Goal: Check status: Check status

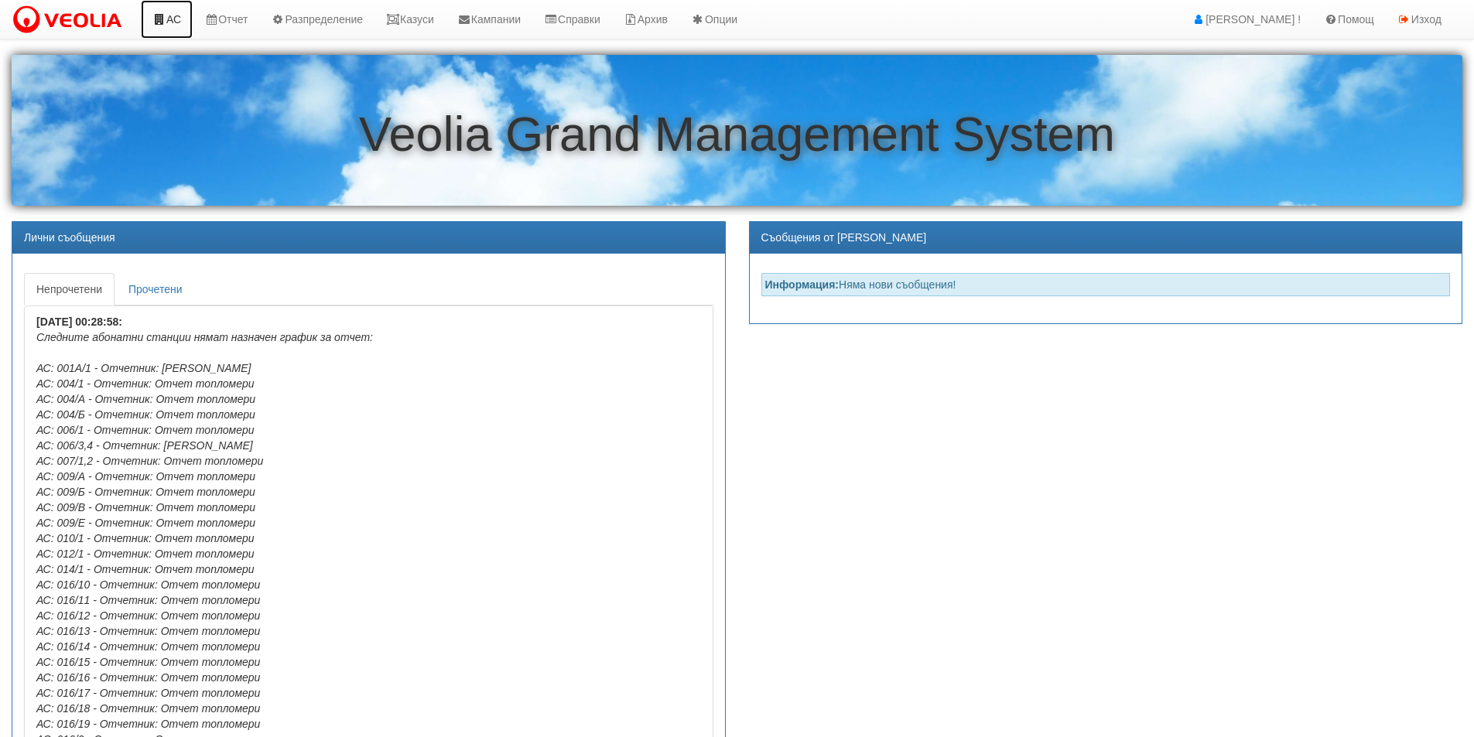
click at [179, 22] on link "АС" at bounding box center [167, 19] width 52 height 39
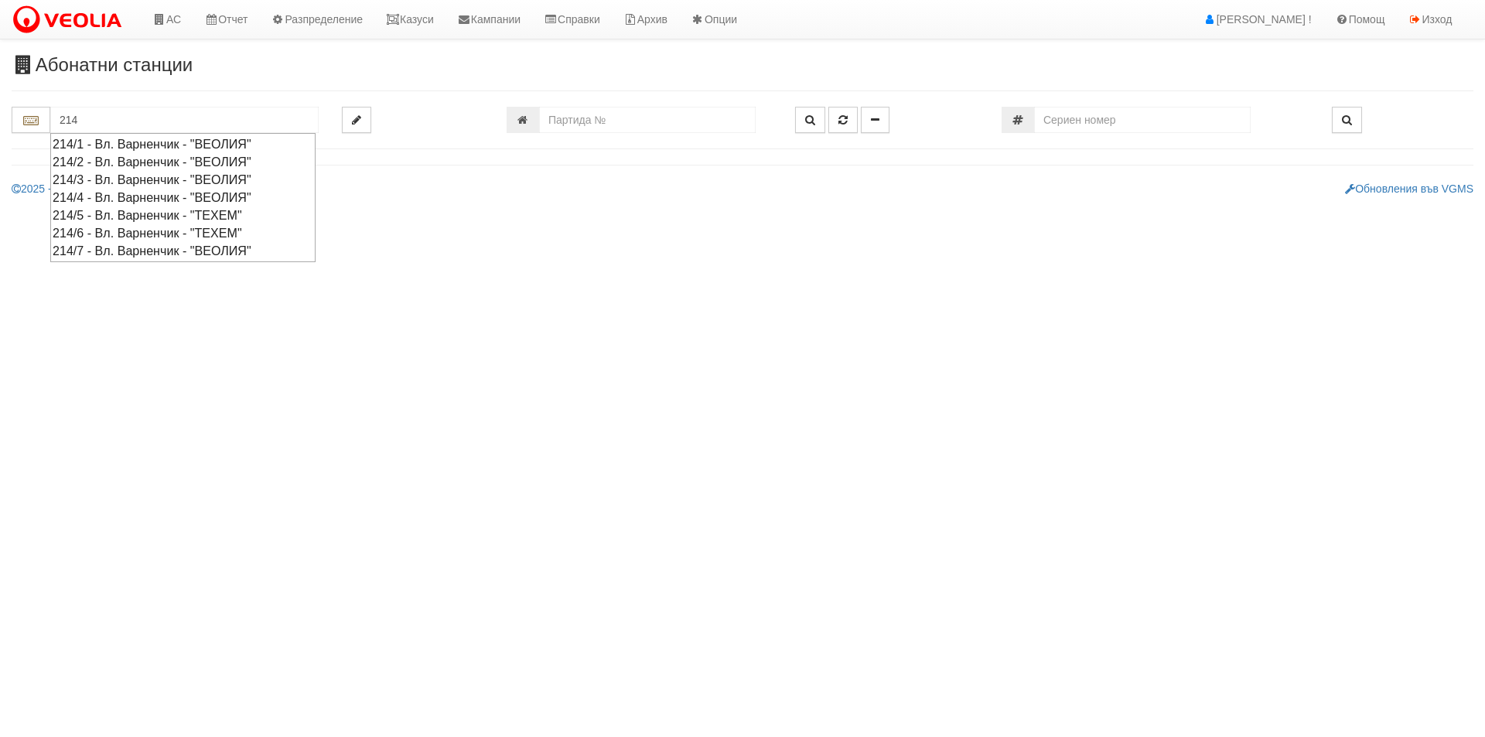
click at [120, 227] on div "214/6 - Вл. Варненчик - "ТЕХЕМ"" at bounding box center [183, 233] width 261 height 18
type input "214/6 - Вл. Варненчик - "ТЕХЕМ""
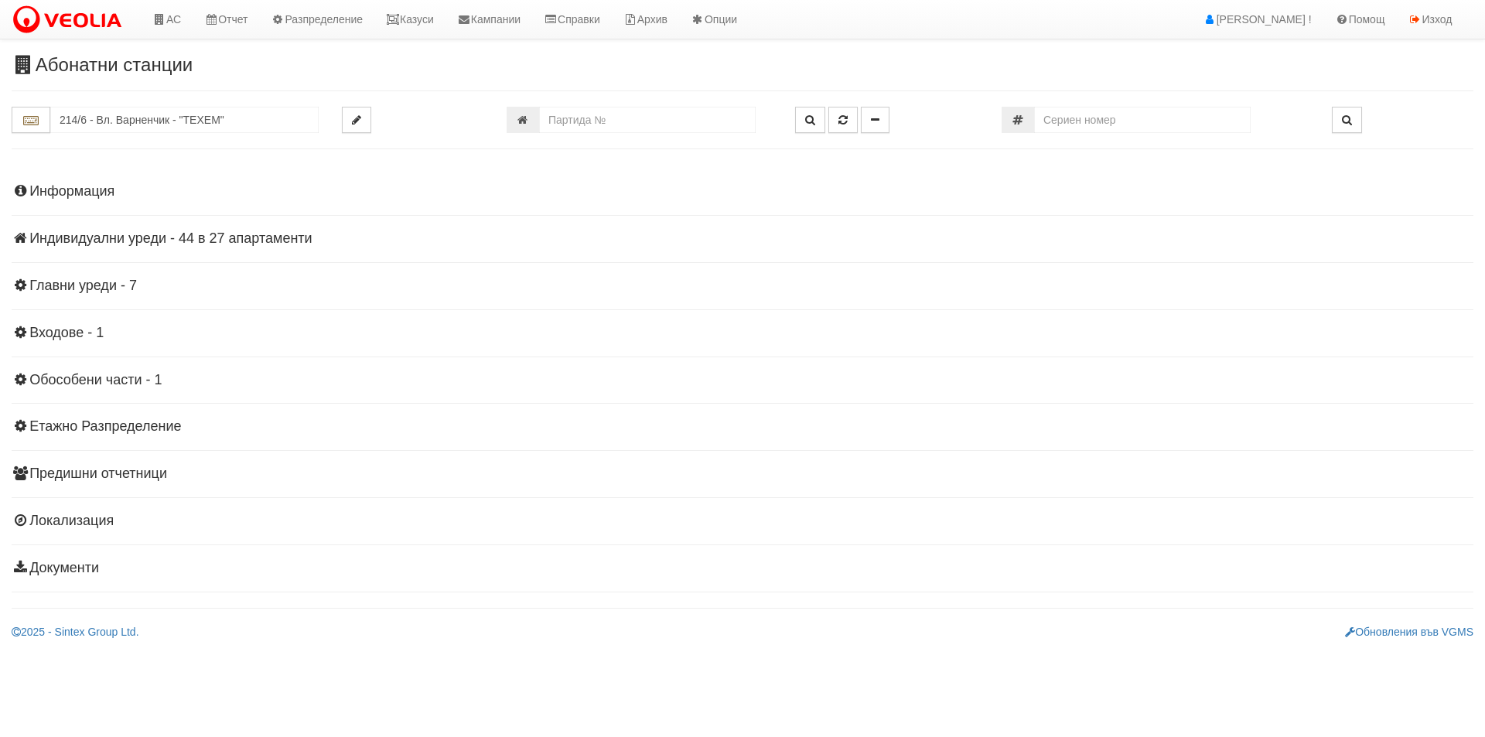
click at [123, 239] on h4 "Индивидуални уреди - 44 в 27 апартаменти" at bounding box center [743, 238] width 1462 height 15
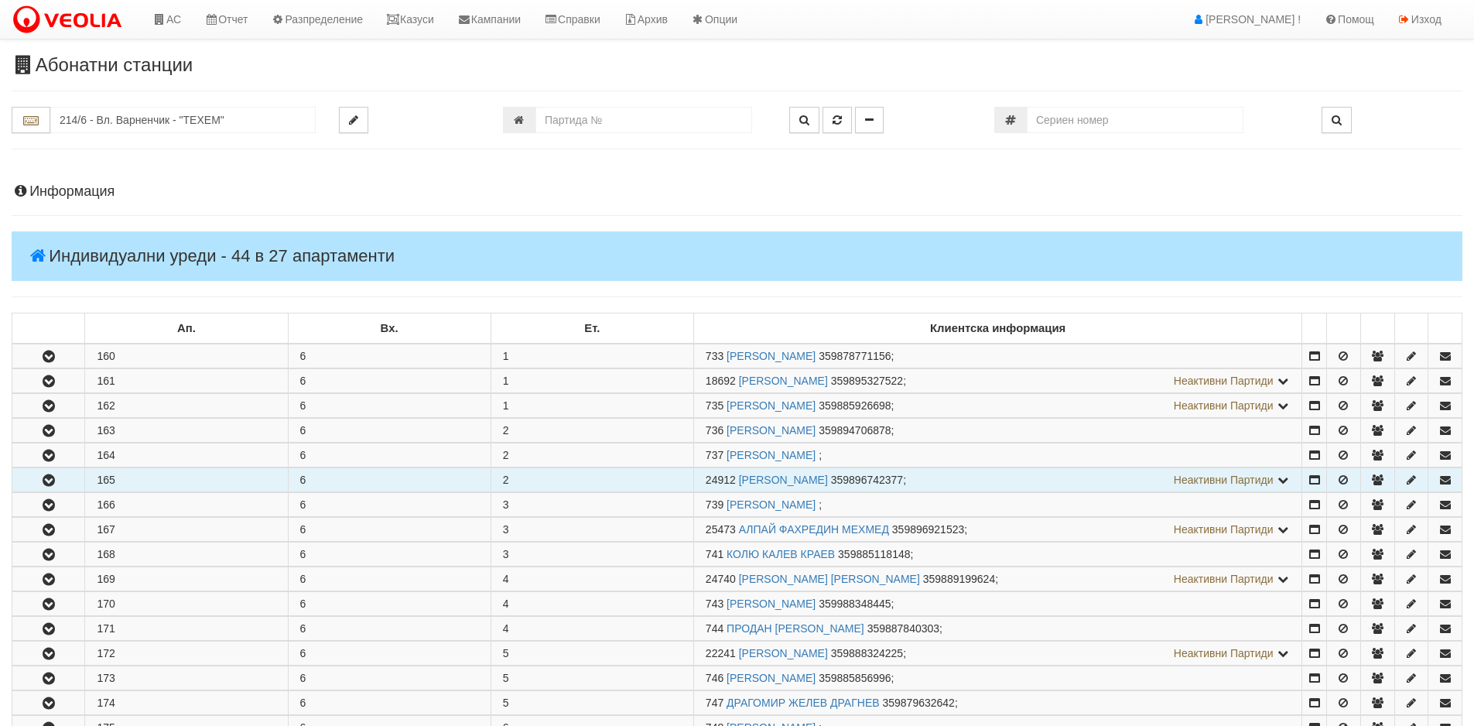
click at [45, 479] on icon "button" at bounding box center [48, 480] width 19 height 11
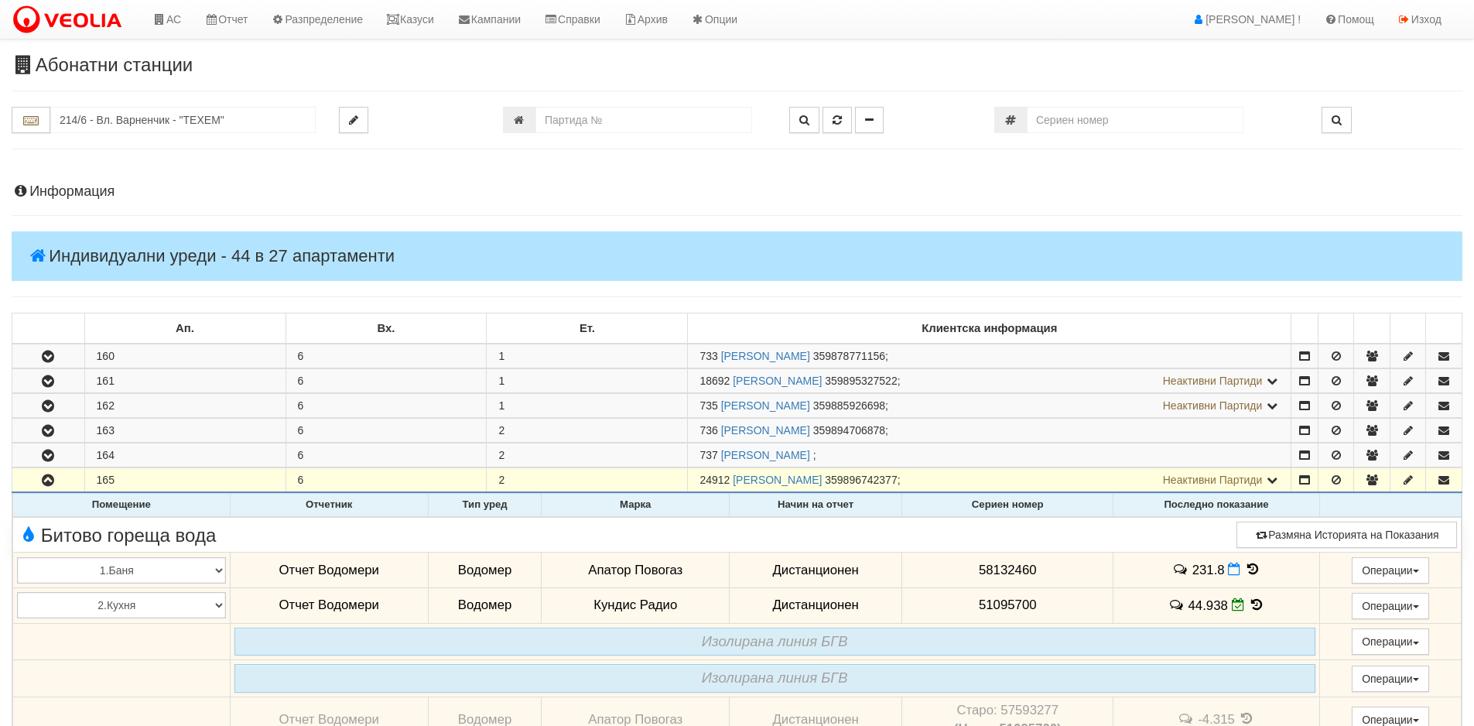
click at [1250, 565] on icon at bounding box center [1252, 568] width 17 height 13
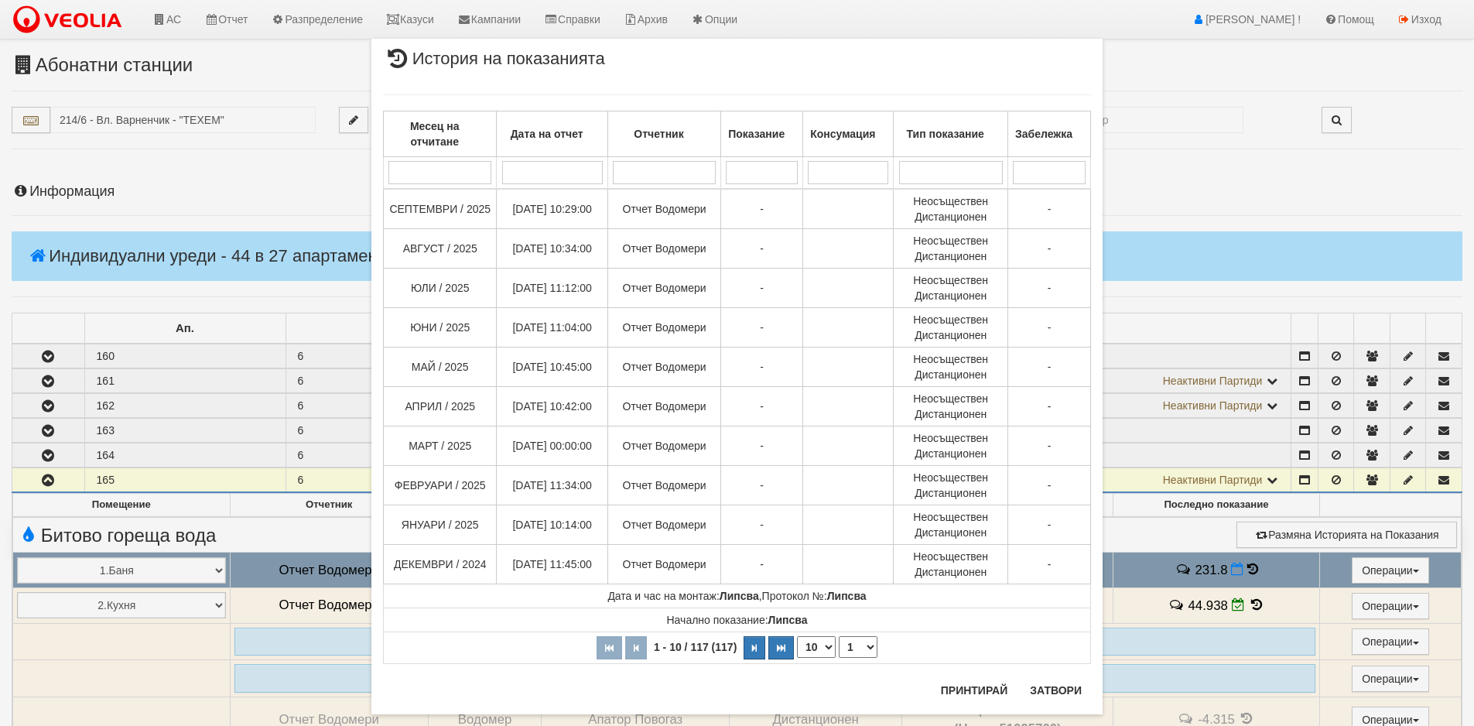
click at [821, 647] on select "10 20 30 40" at bounding box center [816, 647] width 39 height 22
select select "40"
click at [797, 658] on select "10 20 30 40" at bounding box center [816, 647] width 39 height 22
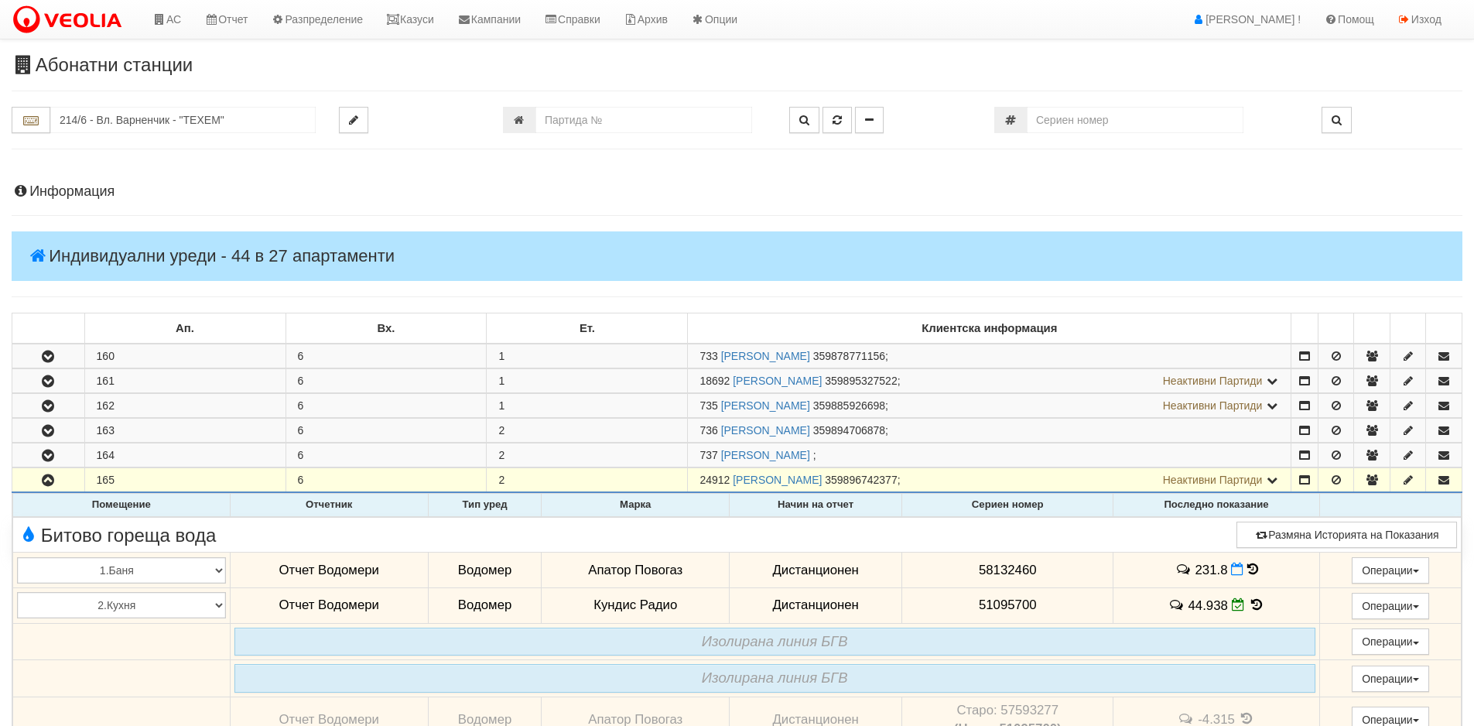
click at [1247, 570] on icon at bounding box center [1252, 568] width 11 height 13
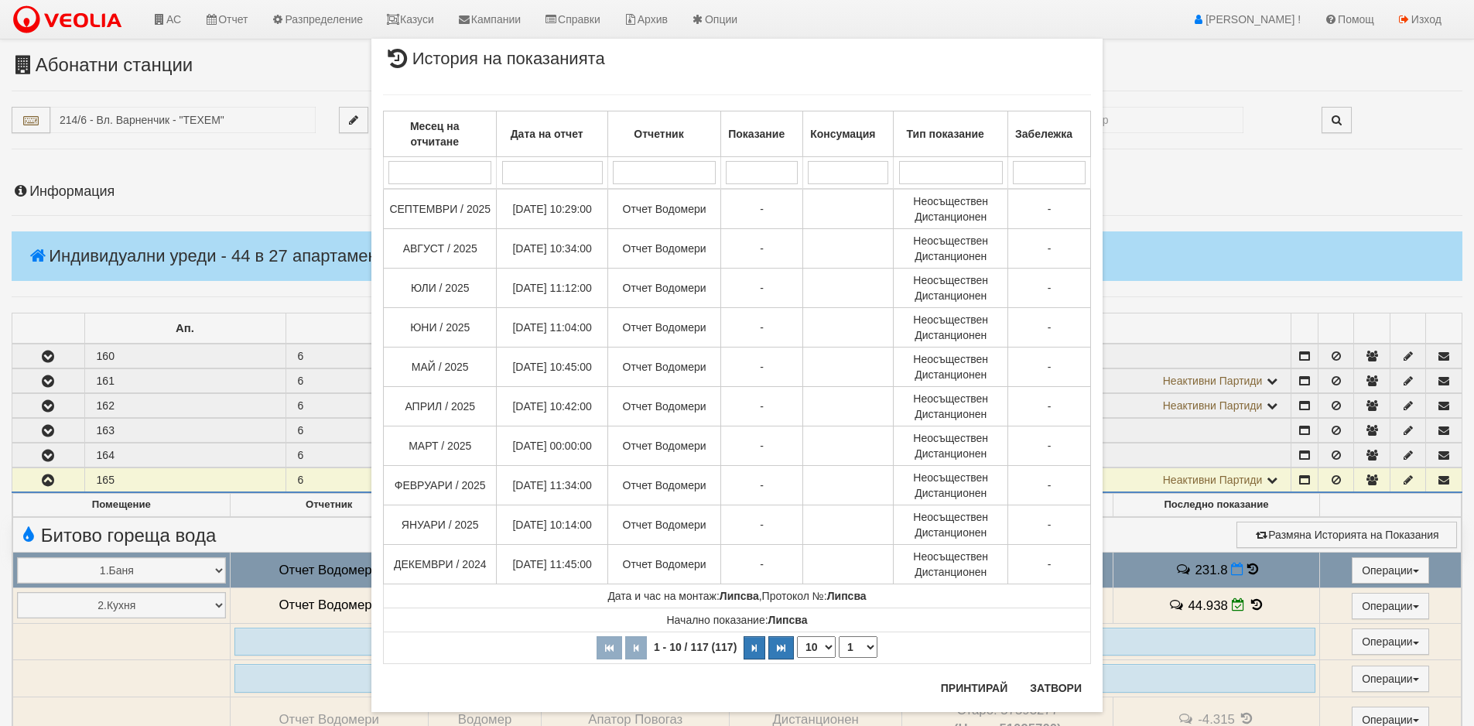
click at [830, 641] on th "1 - 10 / 117 (117) 10 20 30 40 1 2 3 4 5 6 7 8 9 10 11 12" at bounding box center [737, 648] width 707 height 32
click at [824, 648] on select "10 20 30 40" at bounding box center [816, 647] width 39 height 22
select select "40"
click at [797, 658] on select "10 20 30 40" at bounding box center [816, 647] width 39 height 22
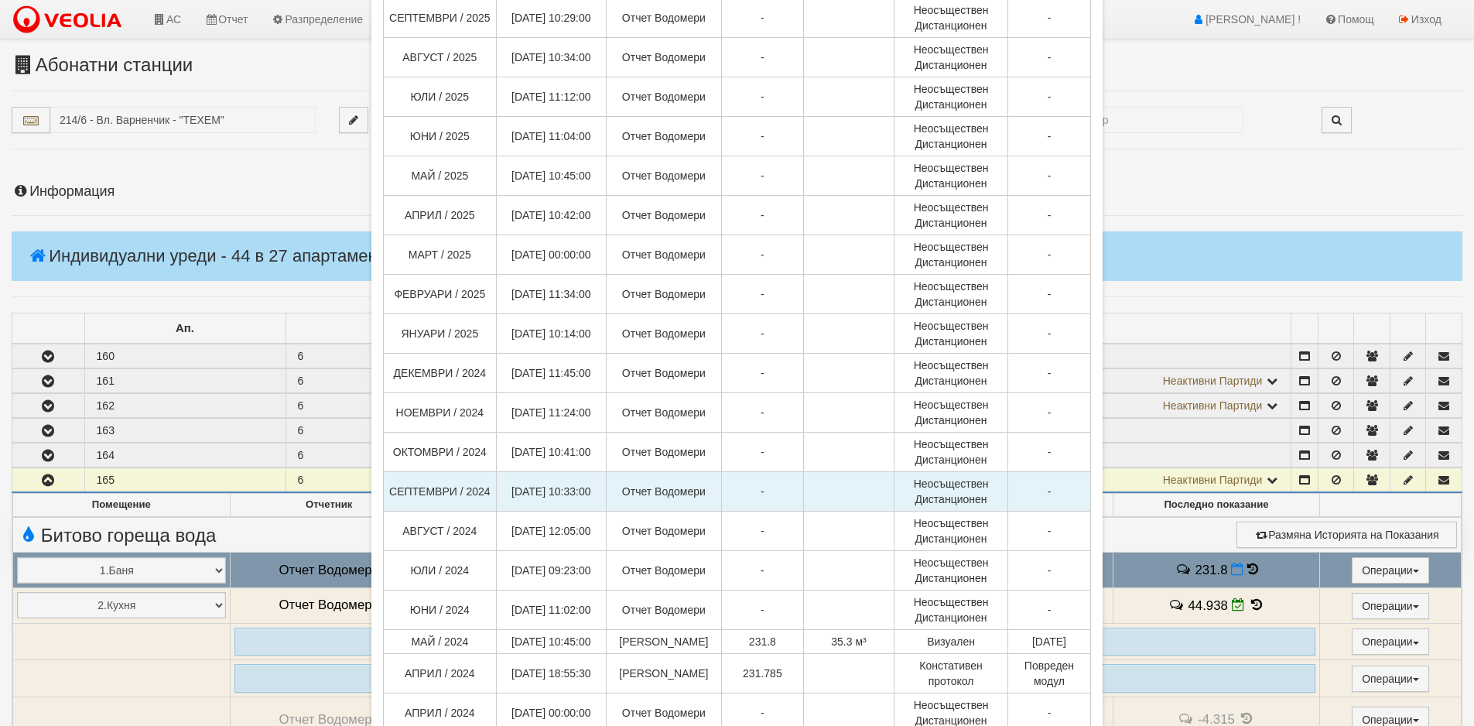
scroll to position [387, 0]
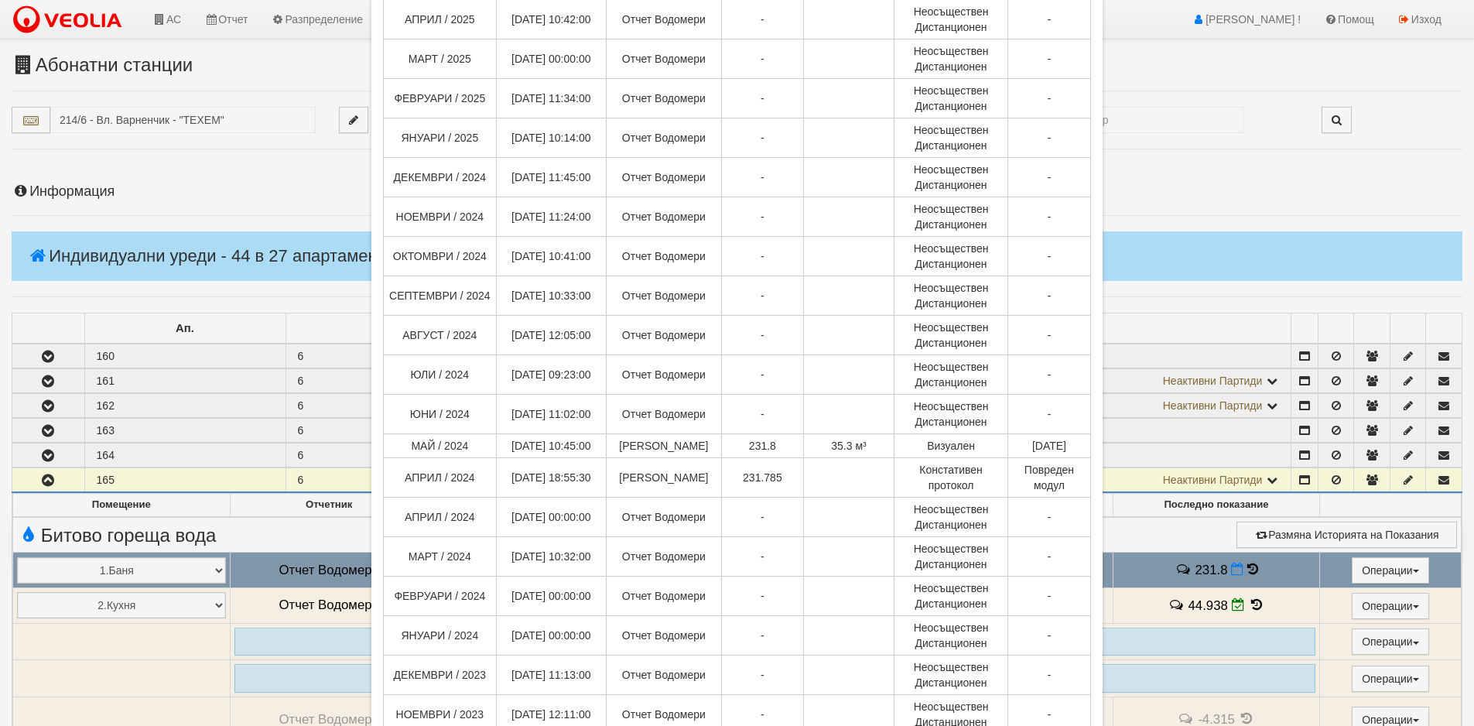
click at [1249, 606] on div "× История на показанията Месец на отчитане Дата на отчет Отчетник Показание Кон…" at bounding box center [737, 363] width 1474 height 726
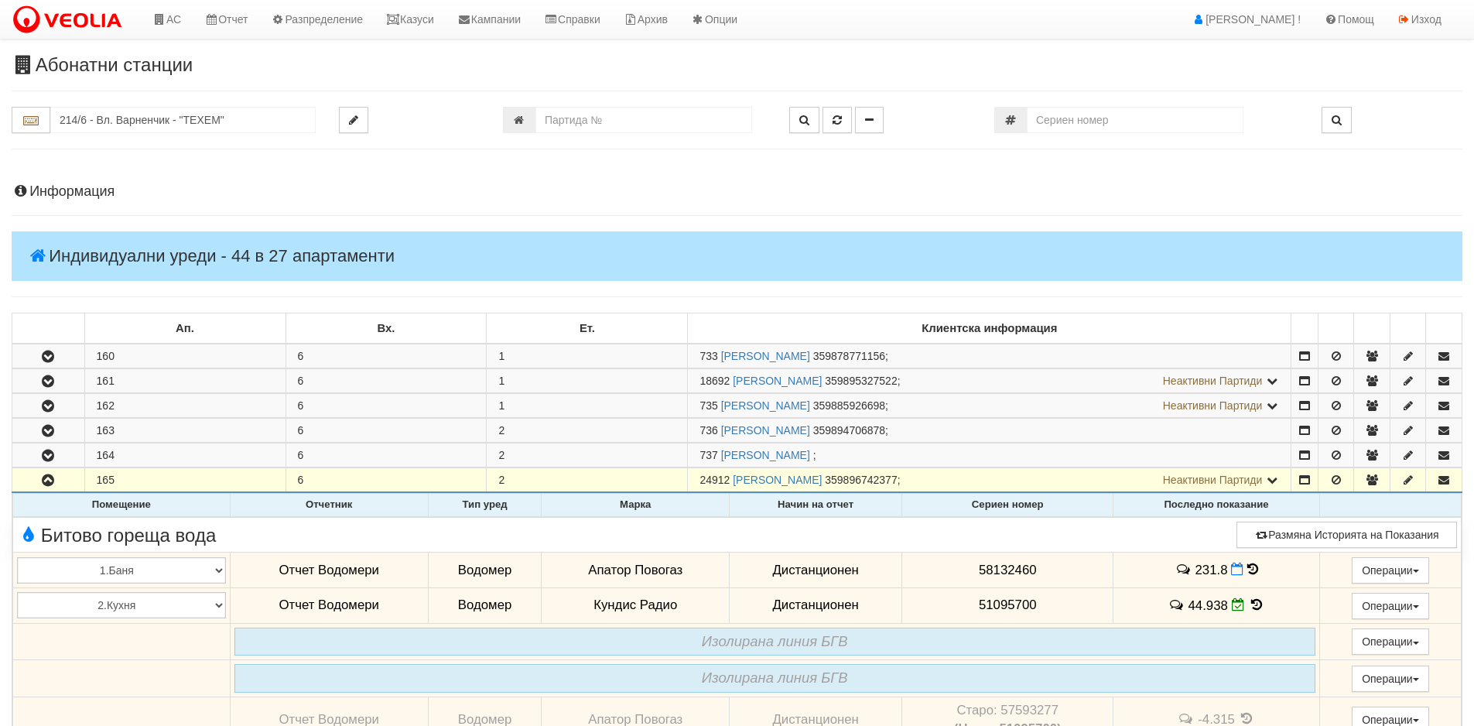
click at [1249, 606] on icon at bounding box center [1256, 604] width 17 height 13
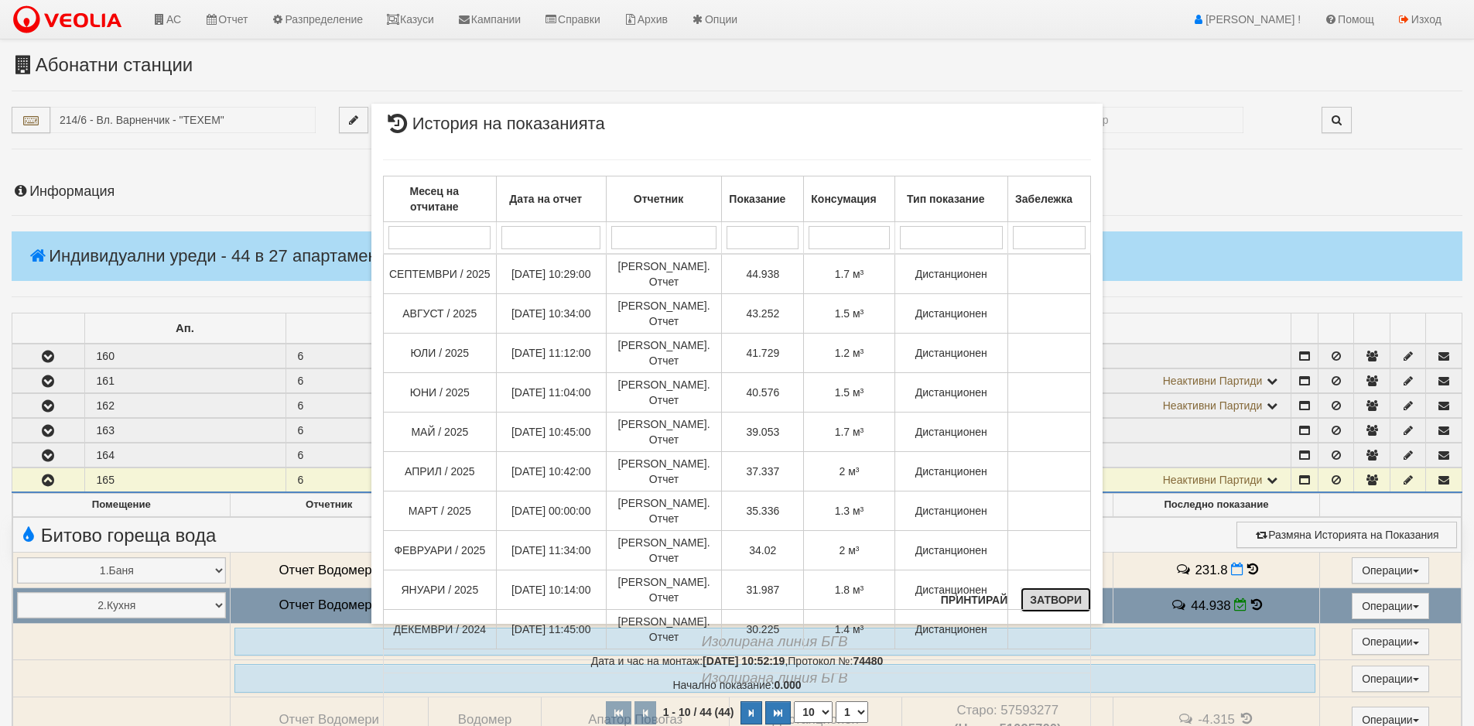
click at [1061, 600] on button "Затвори" at bounding box center [1055, 599] width 70 height 25
